Goal: Transaction & Acquisition: Book appointment/travel/reservation

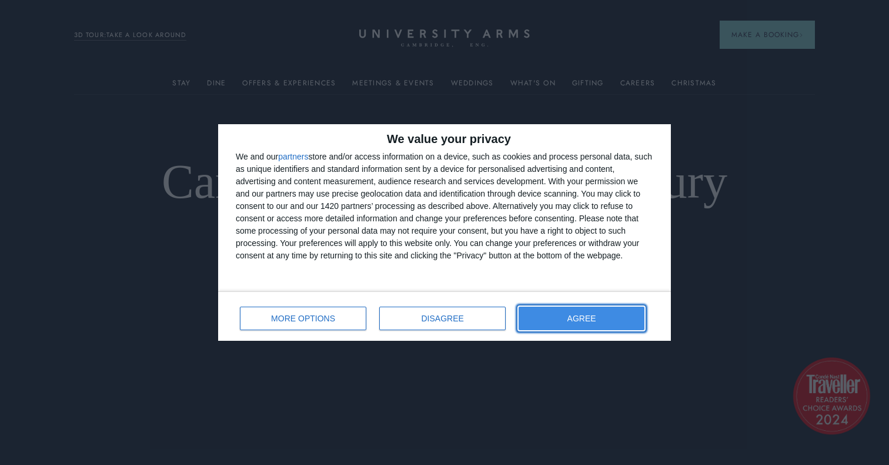
click at [545, 316] on button "AGREE" at bounding box center [582, 318] width 126 height 24
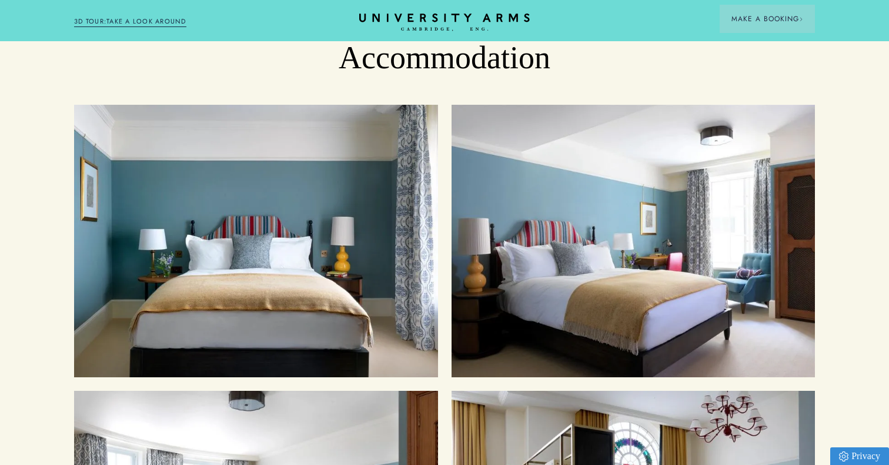
scroll to position [1196, 0]
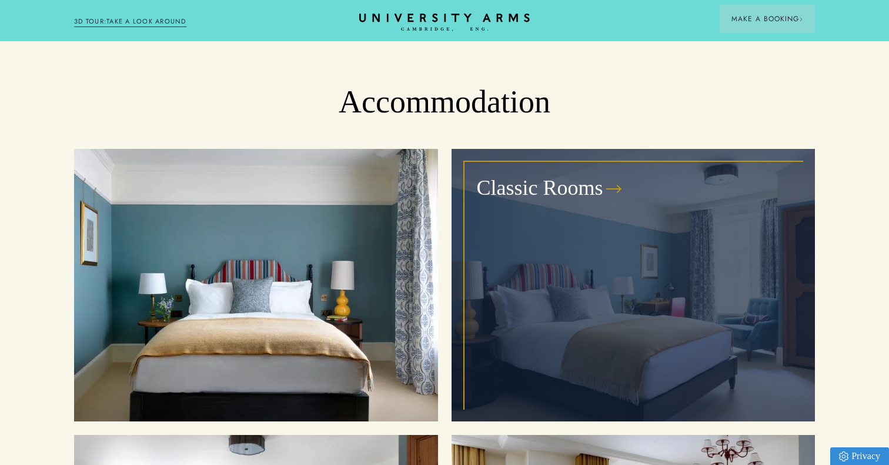
click at [506, 226] on div "Classic Rooms" at bounding box center [633, 284] width 337 height 245
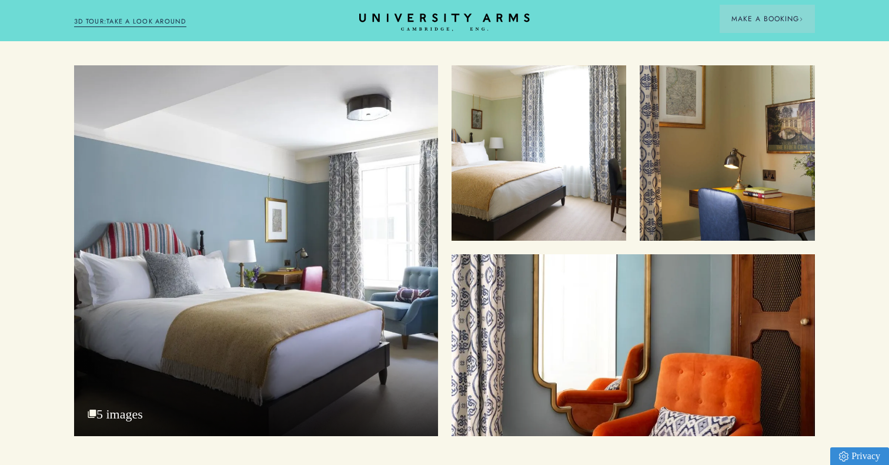
scroll to position [1442, 0]
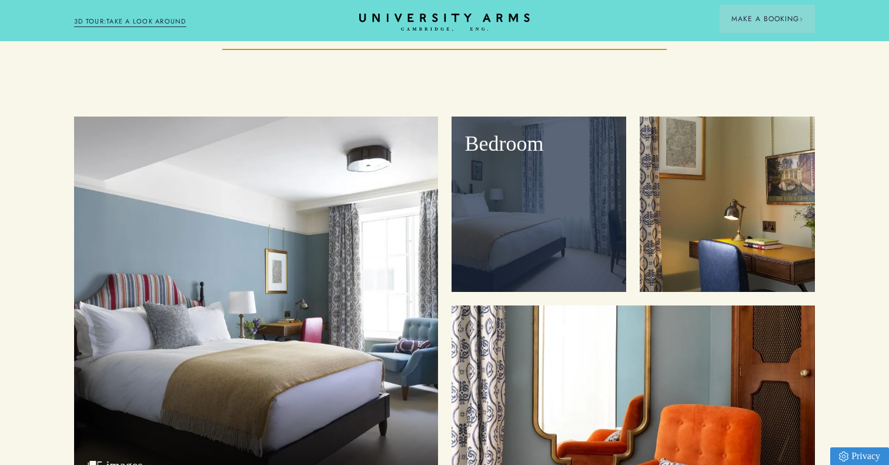
click at [538, 173] on div "Bedroom" at bounding box center [539, 203] width 175 height 175
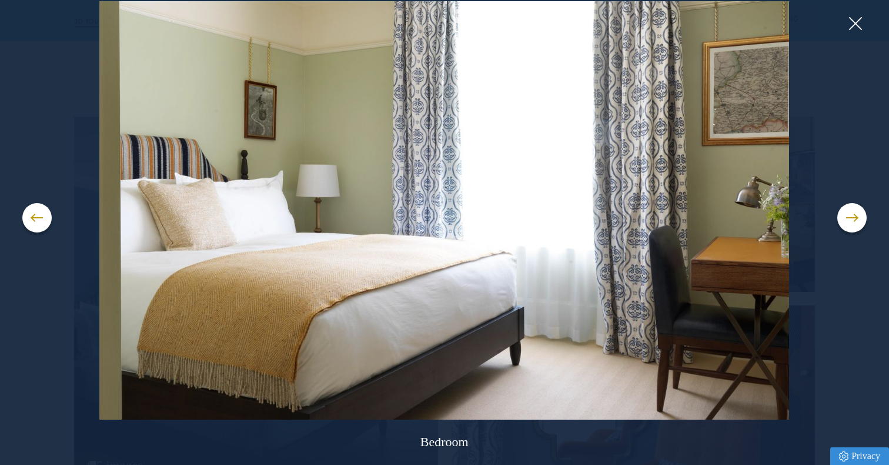
scroll to position [1442, 1]
click at [855, 221] on button at bounding box center [851, 217] width 29 height 29
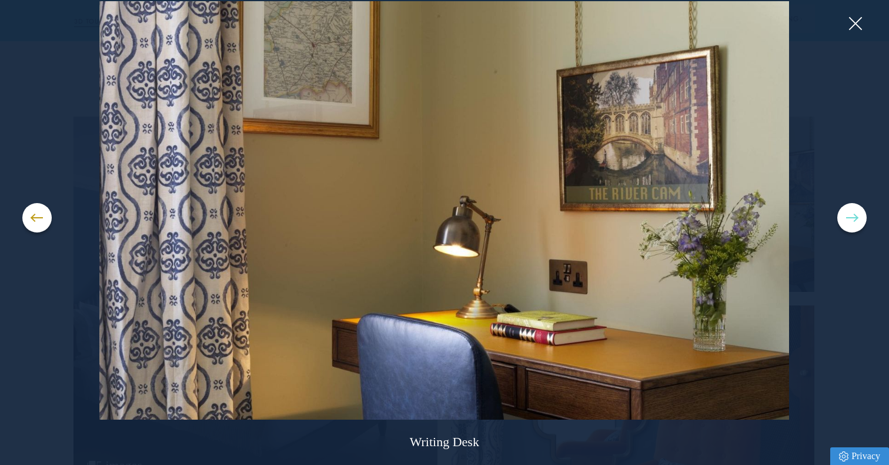
click at [855, 221] on button at bounding box center [851, 217] width 29 height 29
click at [853, 220] on button at bounding box center [851, 217] width 29 height 29
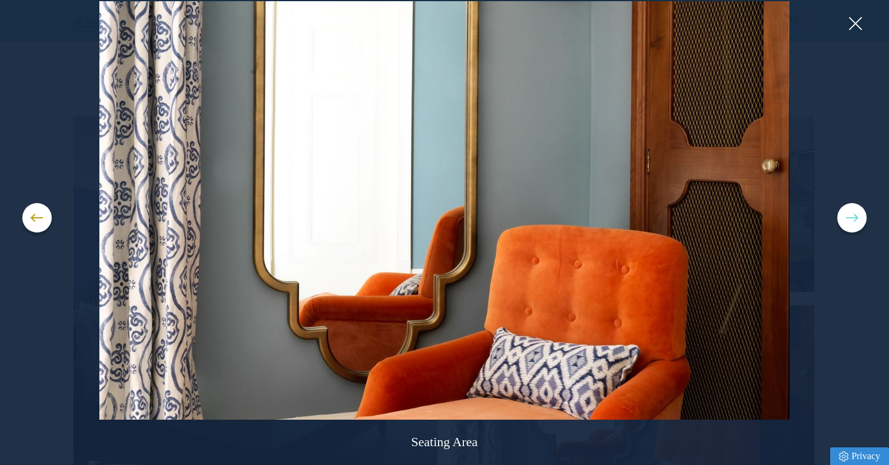
click at [853, 220] on button at bounding box center [851, 217] width 29 height 29
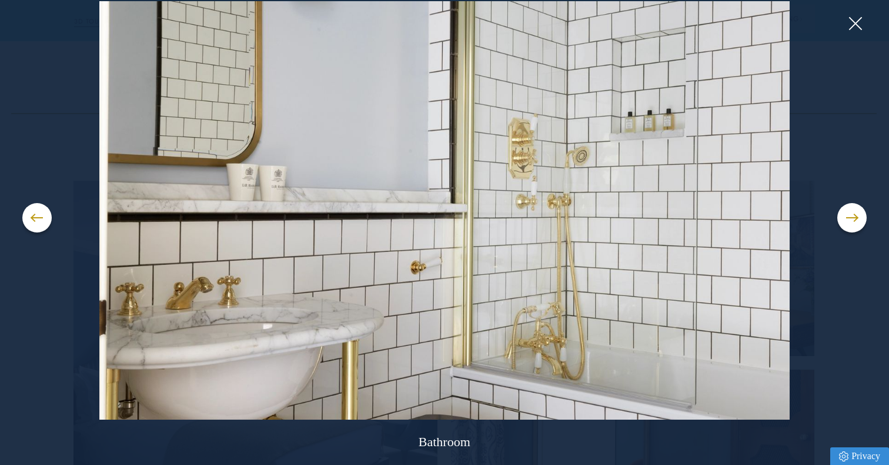
scroll to position [1381, 1]
click at [846, 222] on button at bounding box center [851, 217] width 29 height 29
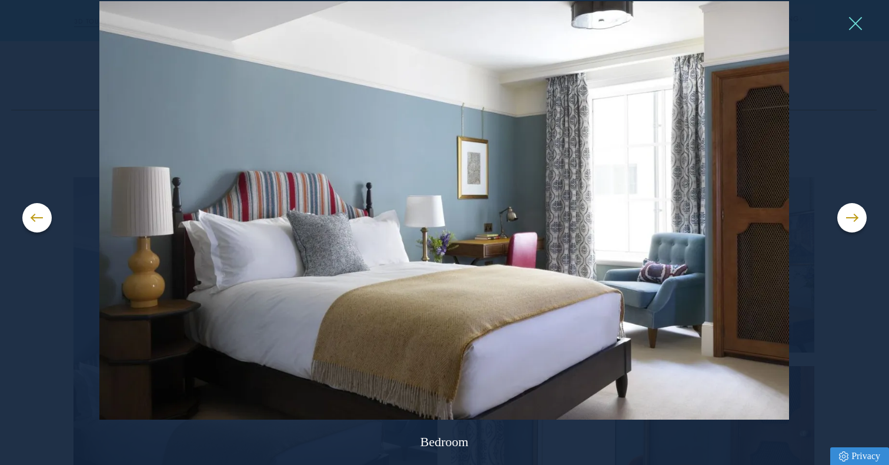
click at [859, 21] on button at bounding box center [855, 24] width 18 height 18
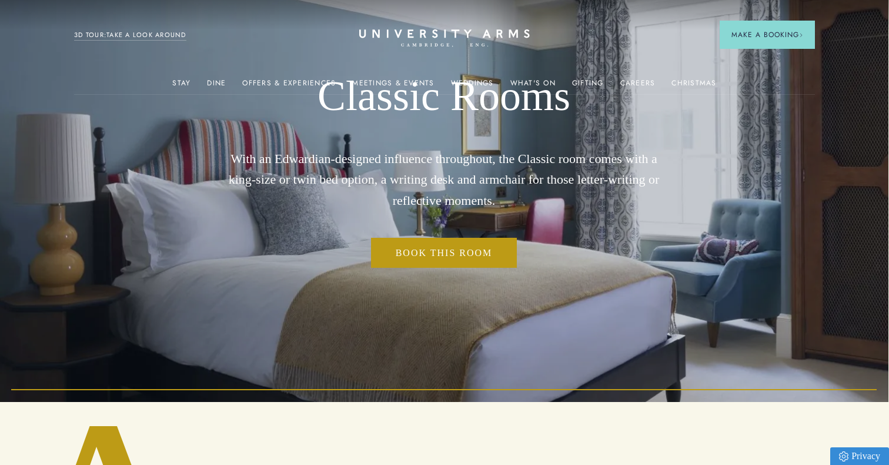
scroll to position [0, 1]
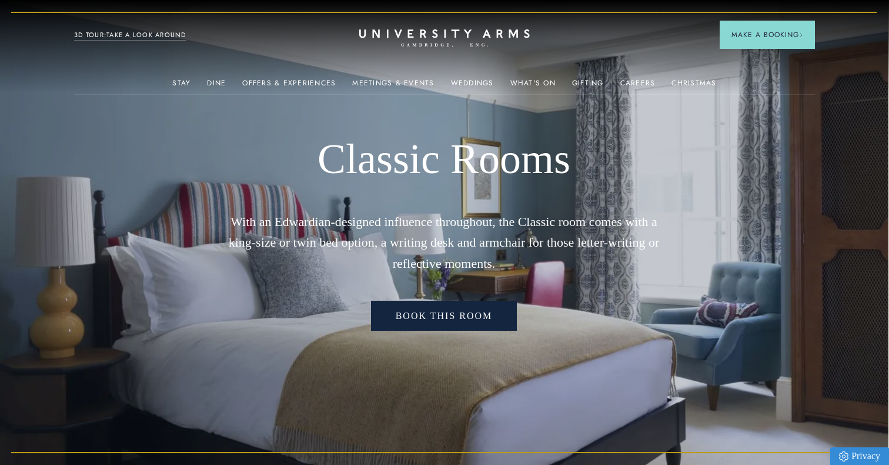
click at [446, 312] on link "Book this room" at bounding box center [444, 316] width 146 height 31
